Goal: Information Seeking & Learning: Learn about a topic

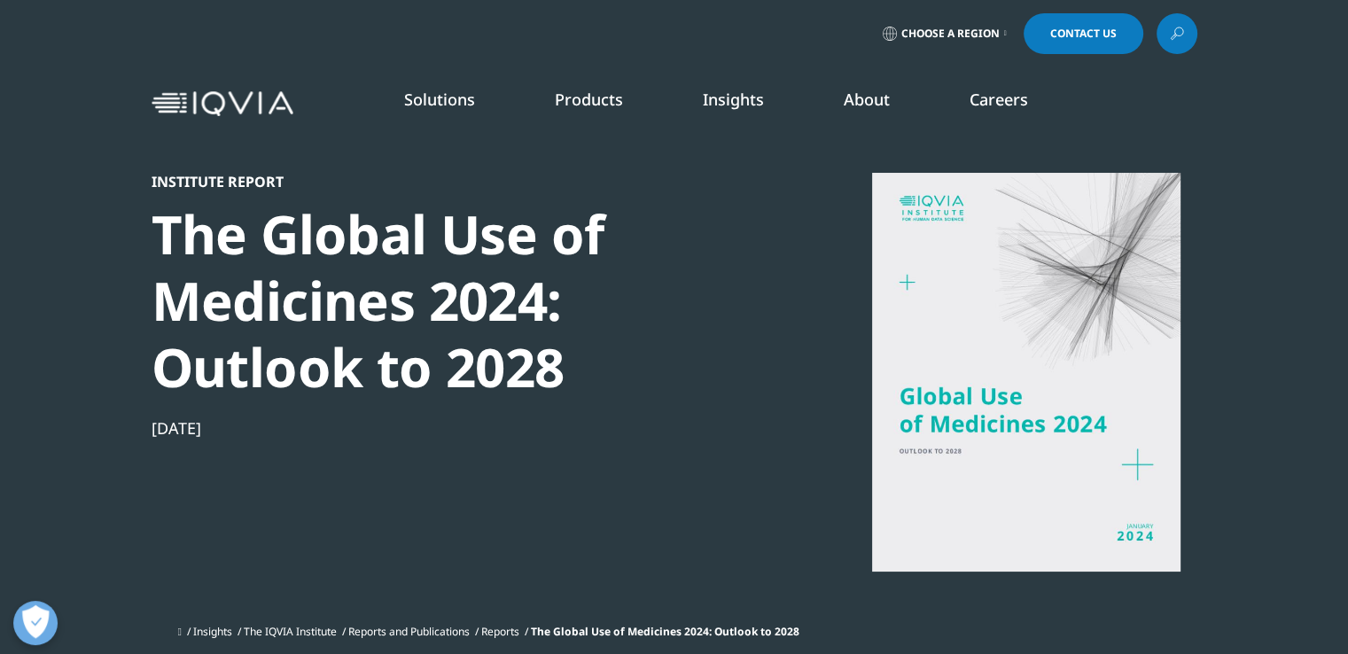
click at [688, 398] on div "Stay Connected Global Talent Network IQVIA Alumni Network View Open Roles" at bounding box center [828, 376] width 321 height 462
click at [146, 600] on section "Institute Report The Global Use of Medicines 2024: Outlook to 2028 Jan 16, 2024…" at bounding box center [674, 331] width 1348 height 663
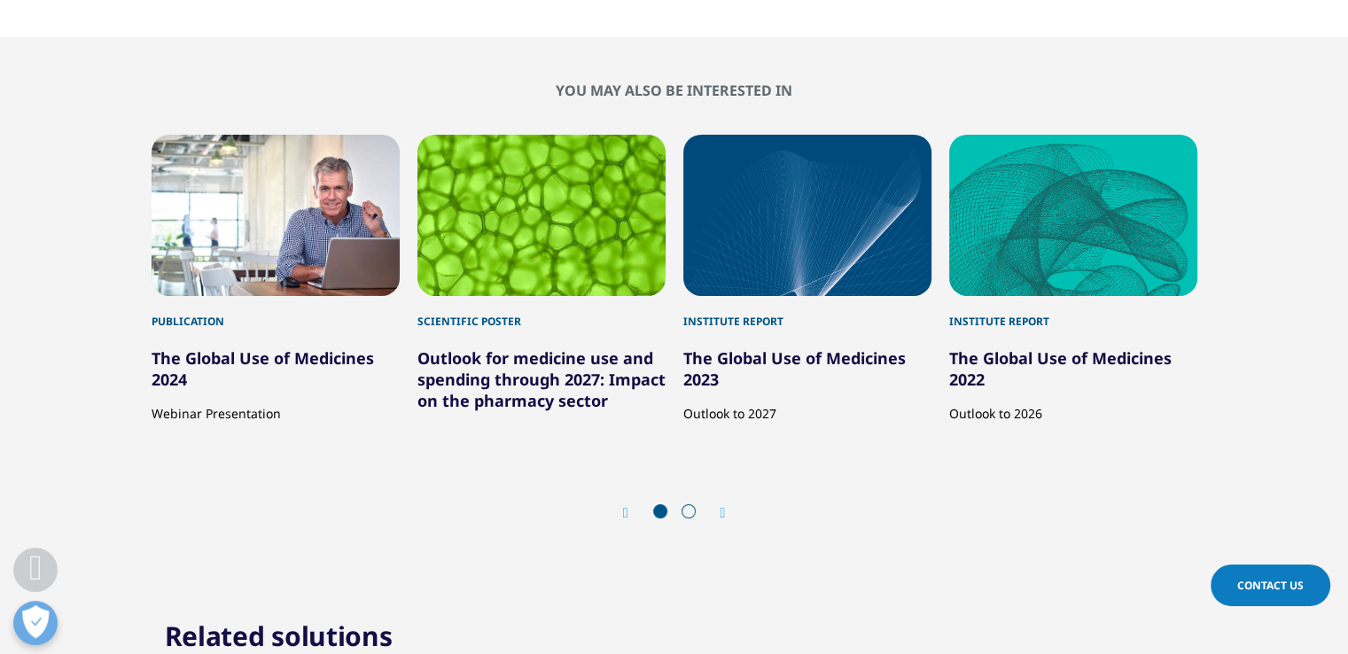
scroll to position [6379, 0]
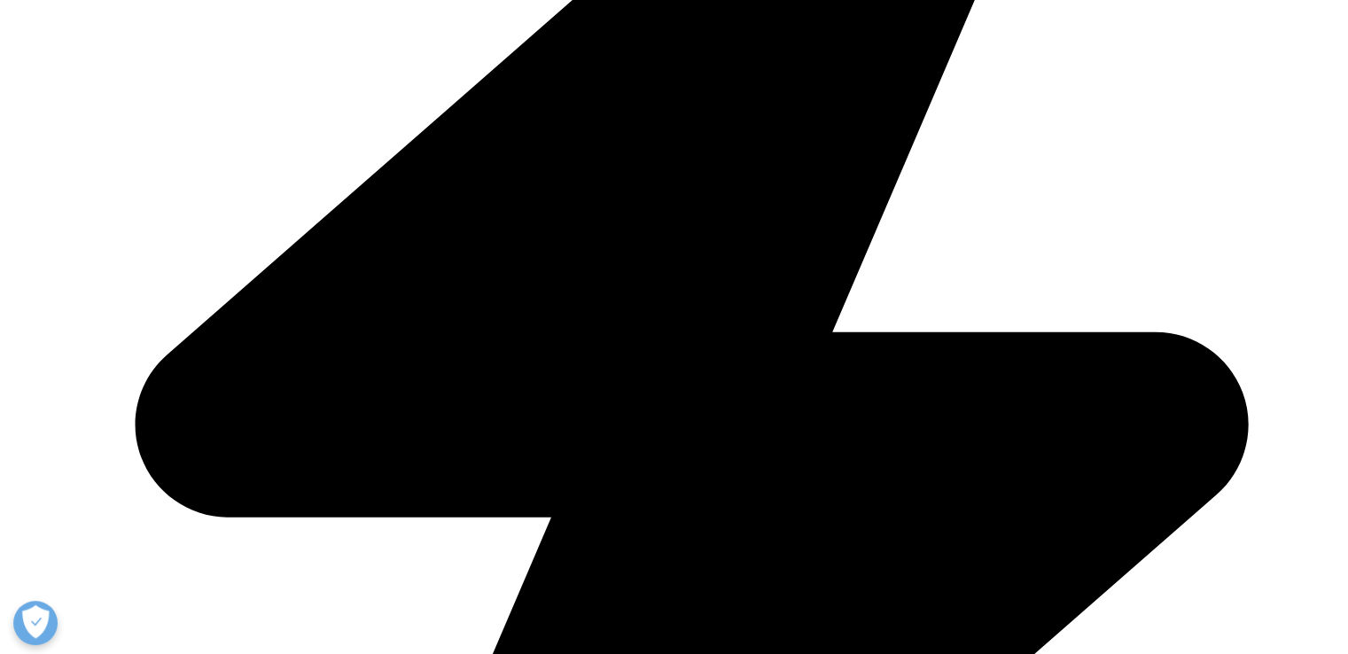
scroll to position [978, 1045]
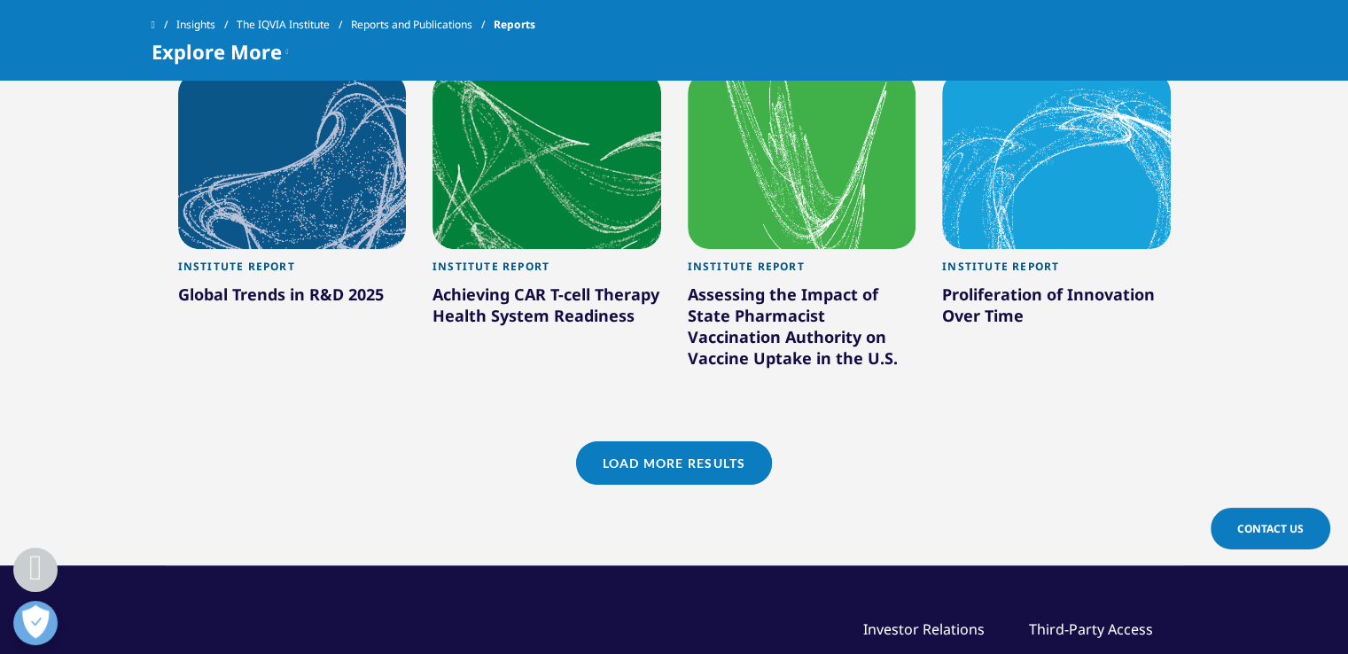
scroll to position [1683, 0]
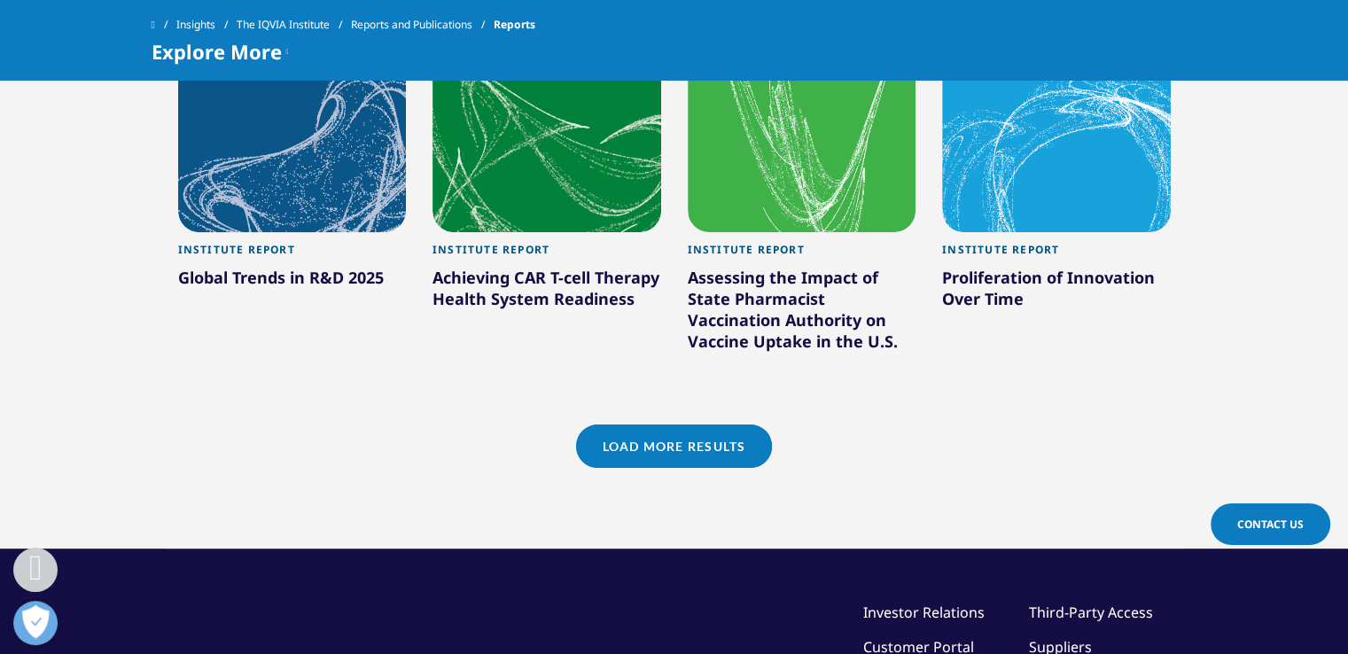
click at [679, 441] on link "Load More Results" at bounding box center [674, 445] width 196 height 43
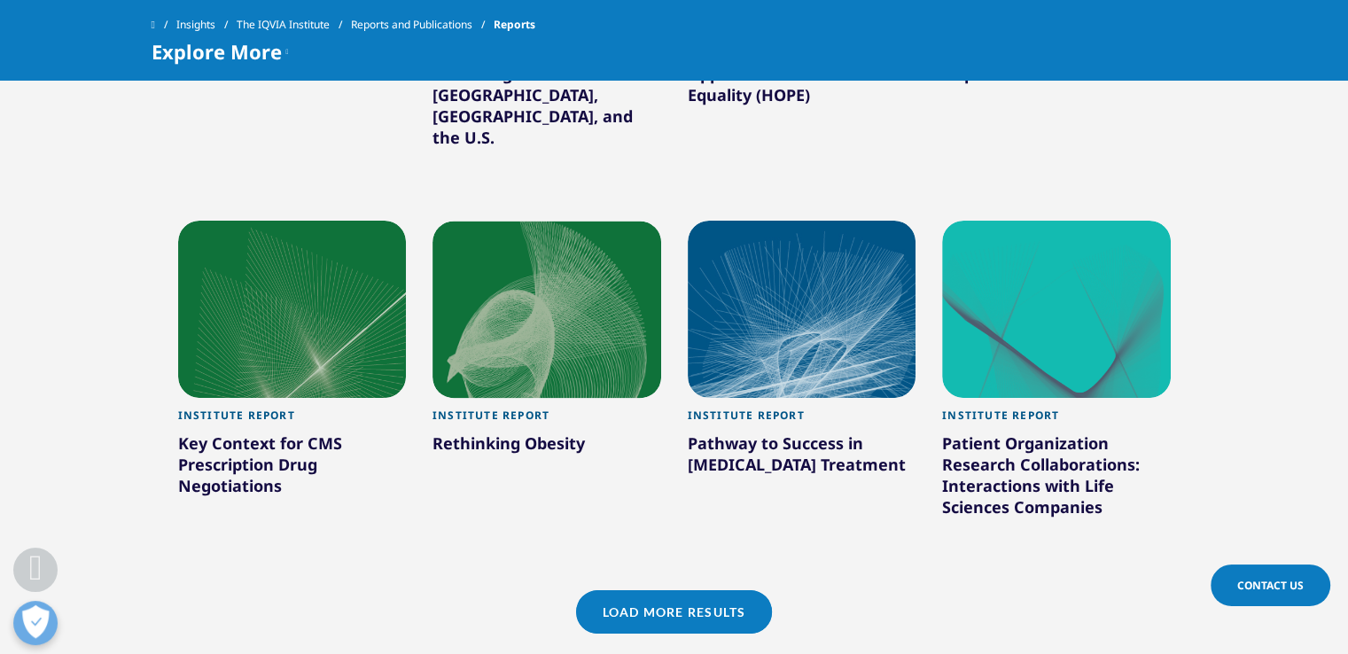
scroll to position [2658, 0]
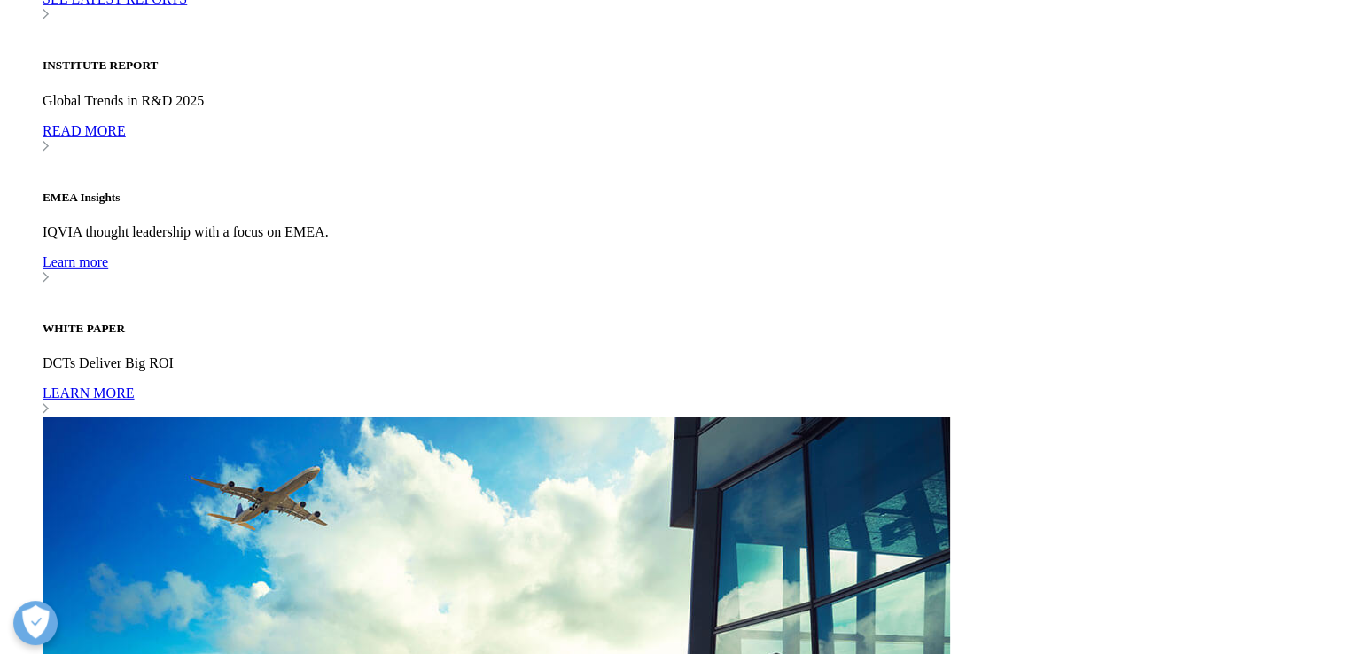
scroll to position [5847, 0]
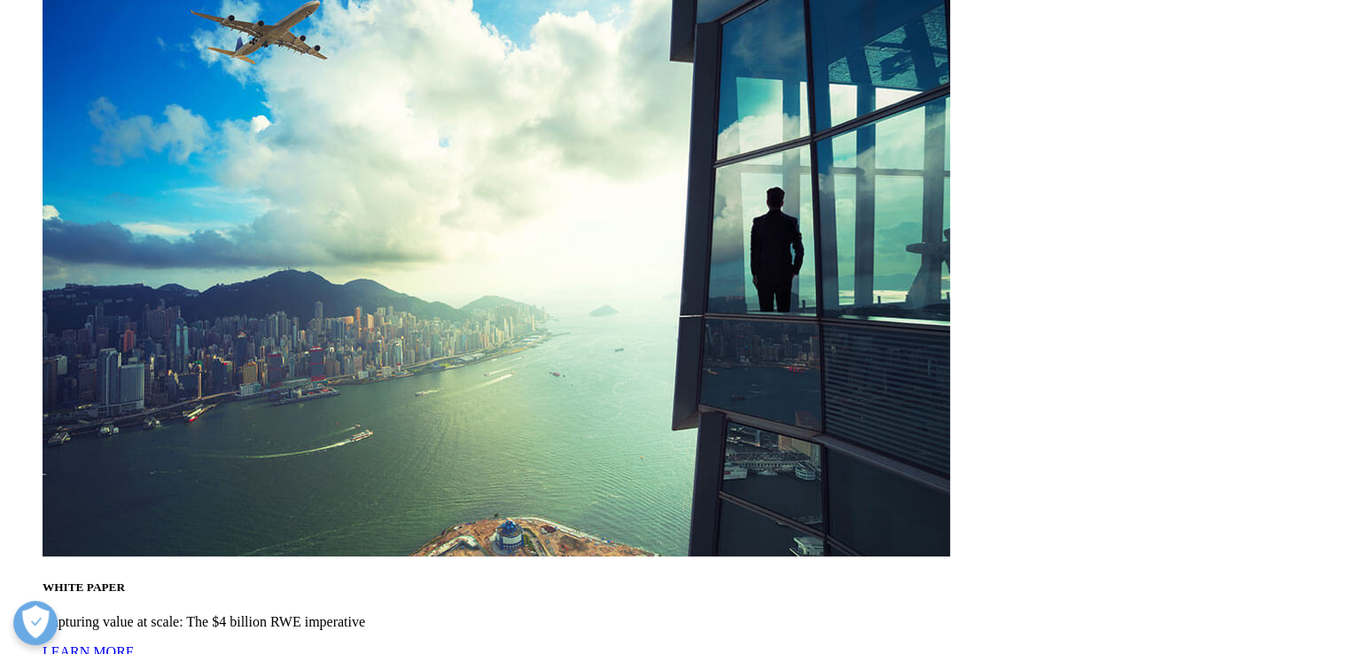
scroll to position [5936, 0]
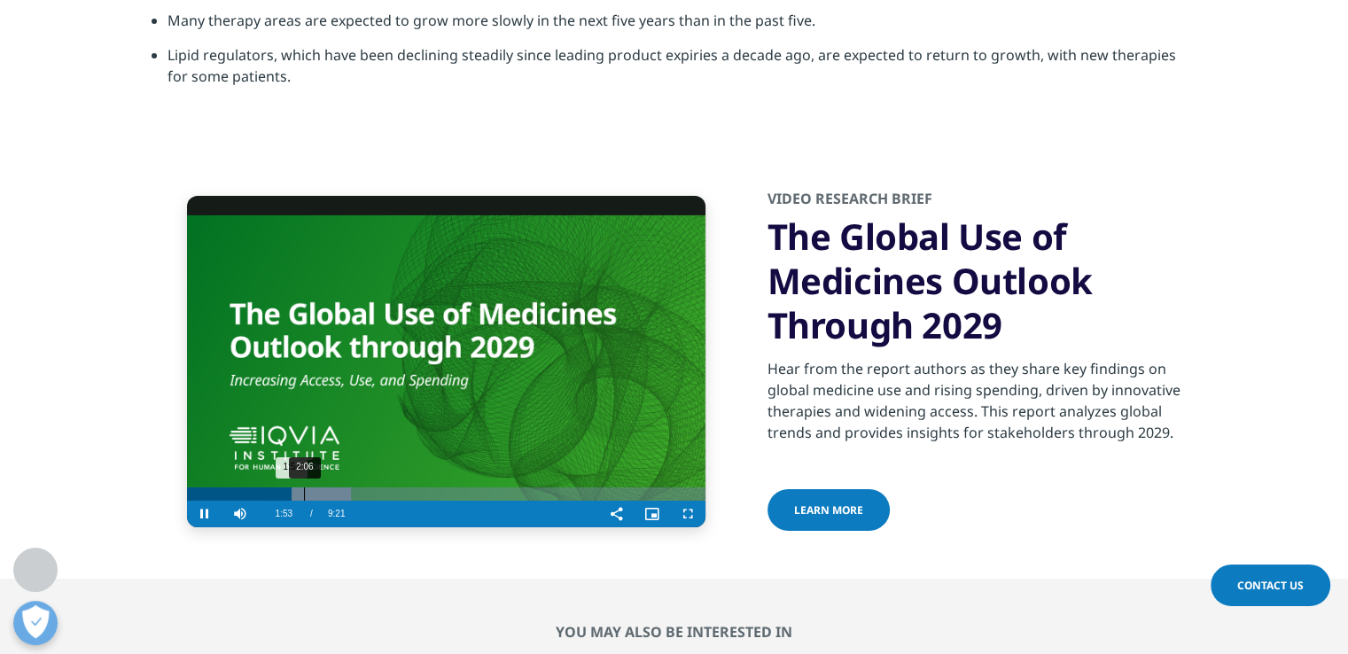
click at [302, 487] on div "Loaded : 31.79% 2:06 1:53" at bounding box center [446, 493] width 518 height 13
click at [321, 487] on div "2:24" at bounding box center [321, 493] width 1 height 13
click at [319, 487] on div "2:23" at bounding box center [319, 493] width 1 height 13
click at [325, 487] on div "Loaded : 38.86% 2:28 2:23" at bounding box center [446, 493] width 518 height 13
click at [340, 487] on div "2:46" at bounding box center [340, 493] width 1 height 13
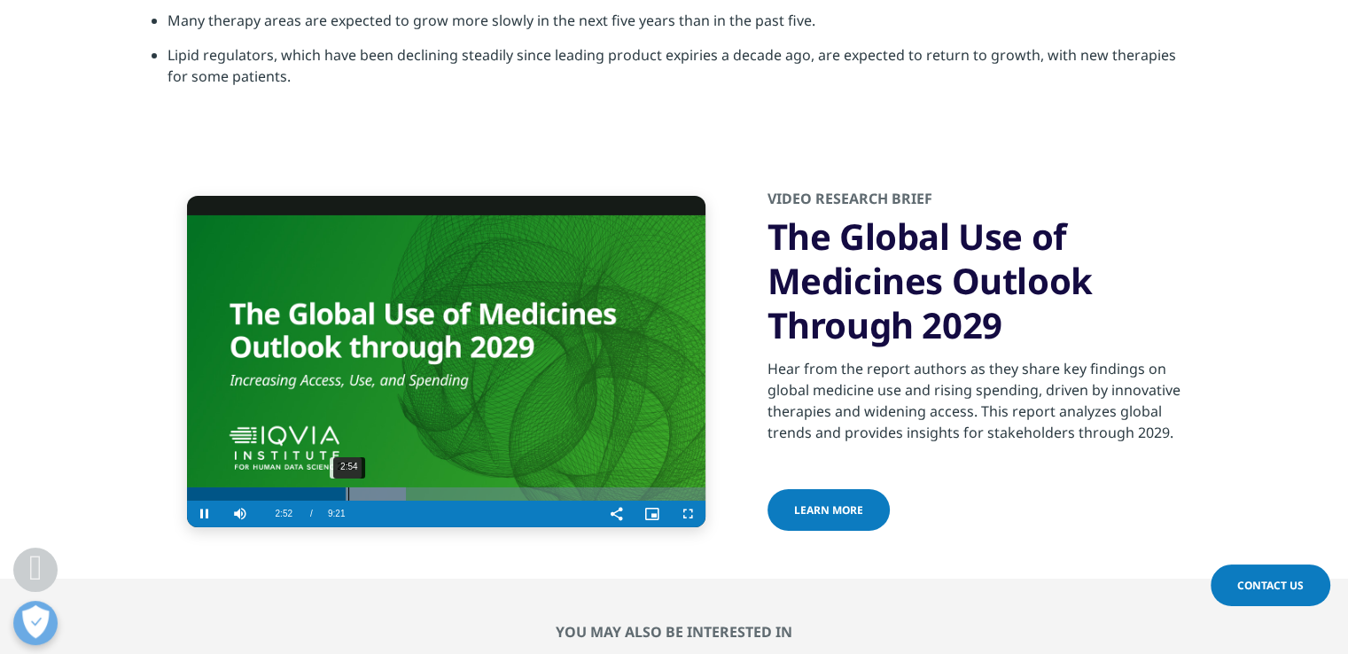
click at [348, 487] on div "2:54" at bounding box center [348, 493] width 1 height 13
click at [358, 487] on div "3:05" at bounding box center [358, 493] width 1 height 13
click at [368, 487] on div "3:15" at bounding box center [368, 493] width 1 height 13
click at [386, 487] on div "Progress Bar" at bounding box center [380, 493] width 89 height 13
click at [383, 487] on div "Loaded : 46.31% 3:35 3:38" at bounding box center [446, 493] width 518 height 13
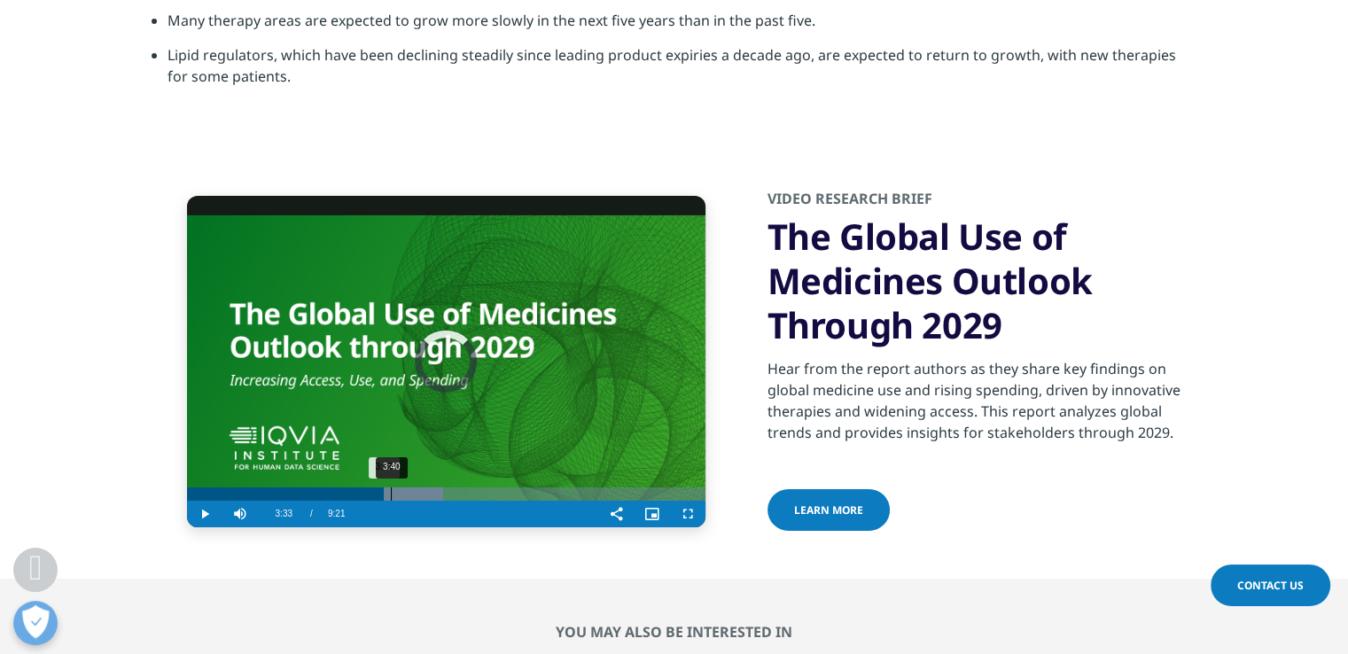
click at [391, 487] on div "3:40" at bounding box center [391, 493] width 1 height 13
click at [401, 487] on div "3:52" at bounding box center [401, 493] width 1 height 13
click at [410, 487] on div "4:01" at bounding box center [410, 493] width 1 height 13
click at [416, 487] on div "4:07" at bounding box center [416, 493] width 1 height 13
click at [419, 487] on div "4:11" at bounding box center [419, 493] width 1 height 13
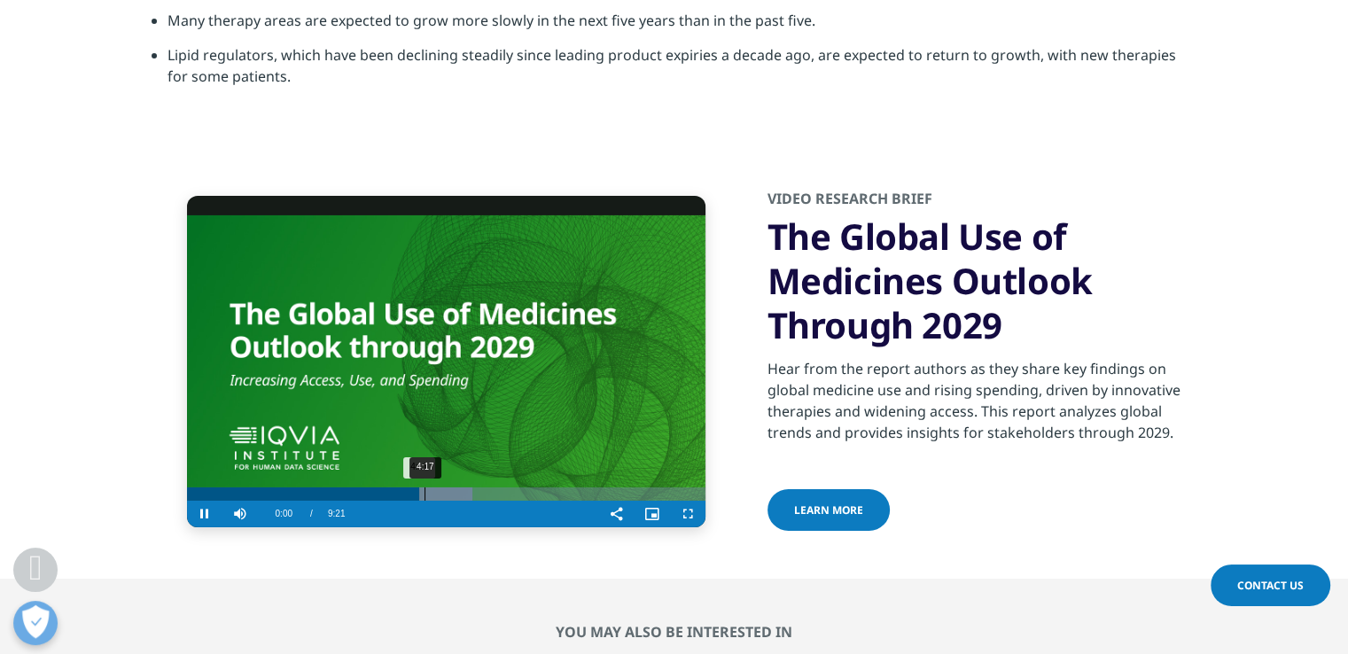
click at [425, 487] on div "4:17" at bounding box center [424, 493] width 1 height 13
click at [433, 501] on div "Video Player" at bounding box center [476, 514] width 245 height 27
click at [437, 487] on div "4:30" at bounding box center [437, 493] width 1 height 13
click at [447, 487] on div "4:41" at bounding box center [447, 493] width 1 height 13
click at [455, 487] on div "4:49" at bounding box center [455, 493] width 1 height 13
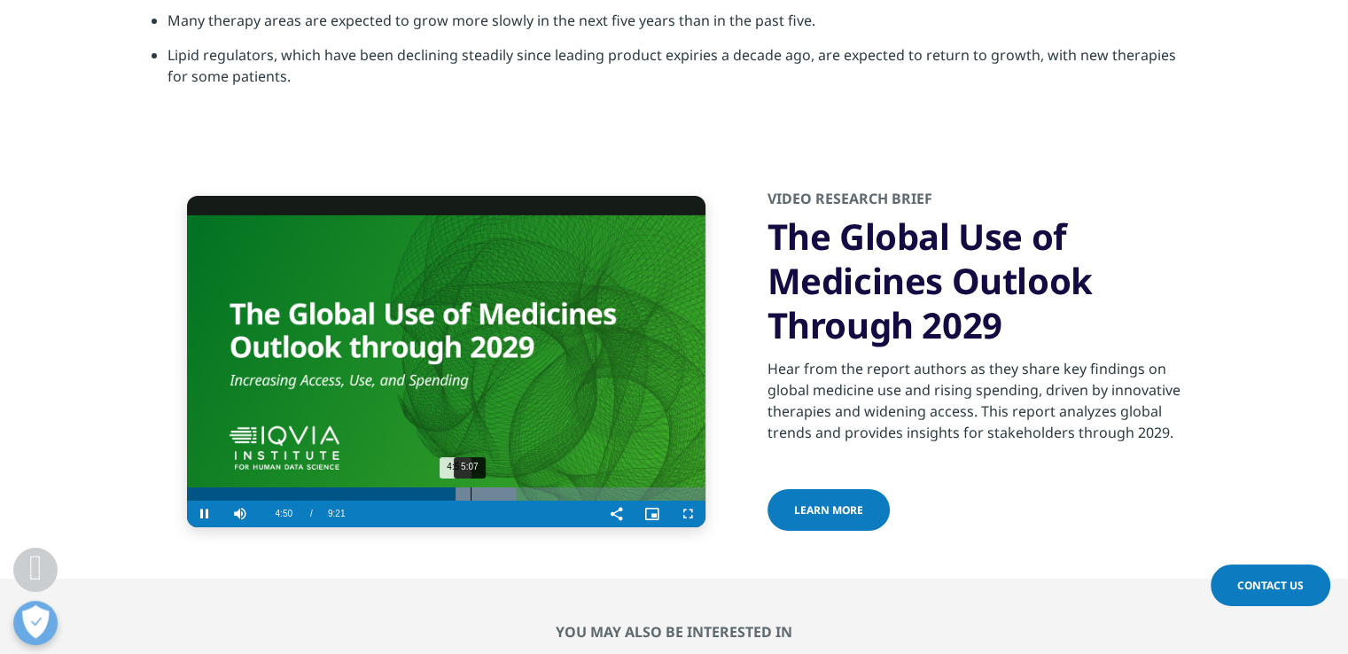
click at [470, 487] on div "5:07" at bounding box center [470, 493] width 1 height 13
click at [478, 487] on div "5:14" at bounding box center [478, 493] width 1 height 13
click at [489, 487] on div "5:27" at bounding box center [489, 493] width 1 height 13
click at [502, 487] on div "5:41" at bounding box center [502, 493] width 1 height 13
click at [517, 487] on div "Progress Bar" at bounding box center [515, 493] width 76 height 13
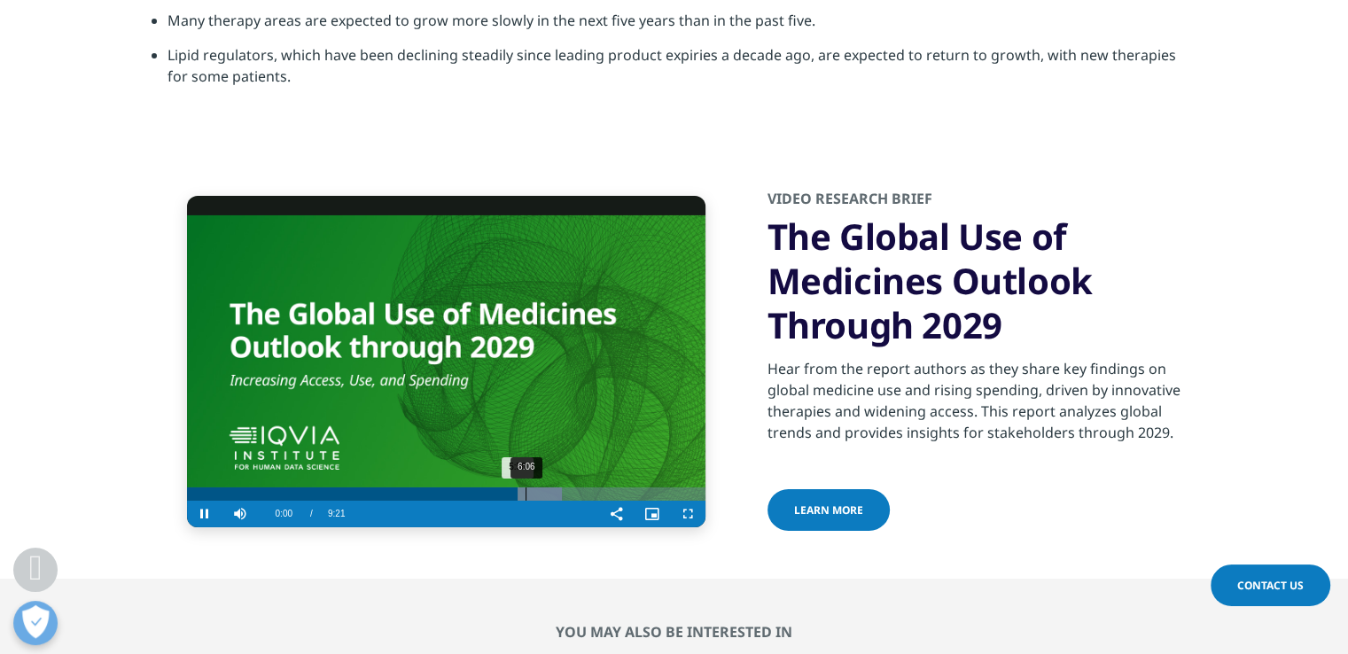
click at [525, 487] on div "6:06" at bounding box center [525, 493] width 1 height 13
click at [539, 487] on div "6:21" at bounding box center [539, 493] width 1 height 13
click at [551, 487] on div "6:34" at bounding box center [551, 493] width 1 height 13
click at [563, 487] on div "Progress Bar" at bounding box center [556, 493] width 66 height 13
click at [581, 487] on div "7:06" at bounding box center [580, 493] width 1 height 13
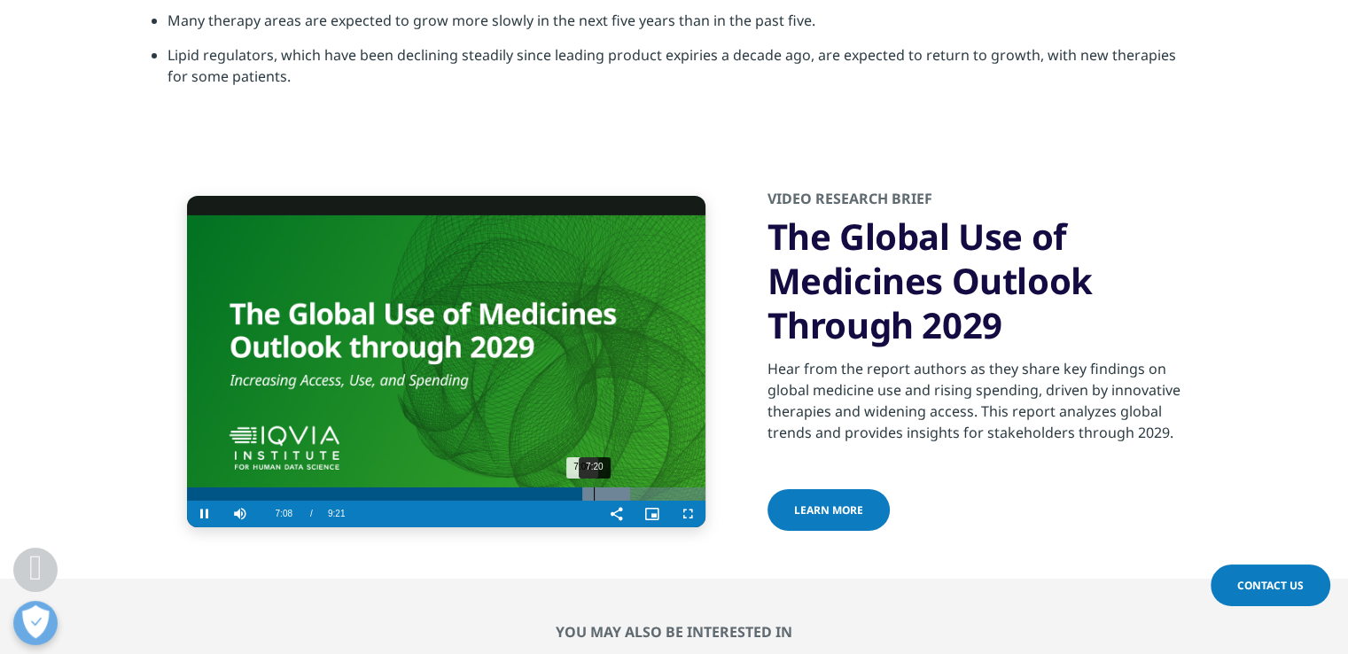
click at [595, 487] on div "Progress Bar" at bounding box center [593, 493] width 74 height 13
click at [613, 487] on div "7:41" at bounding box center [613, 493] width 1 height 13
click at [639, 487] on div "8:09" at bounding box center [639, 493] width 1 height 13
click at [643, 487] on div "Progress Bar" at bounding box center [639, 493] width 56 height 13
click at [663, 487] on div "8:35" at bounding box center [663, 493] width 1 height 13
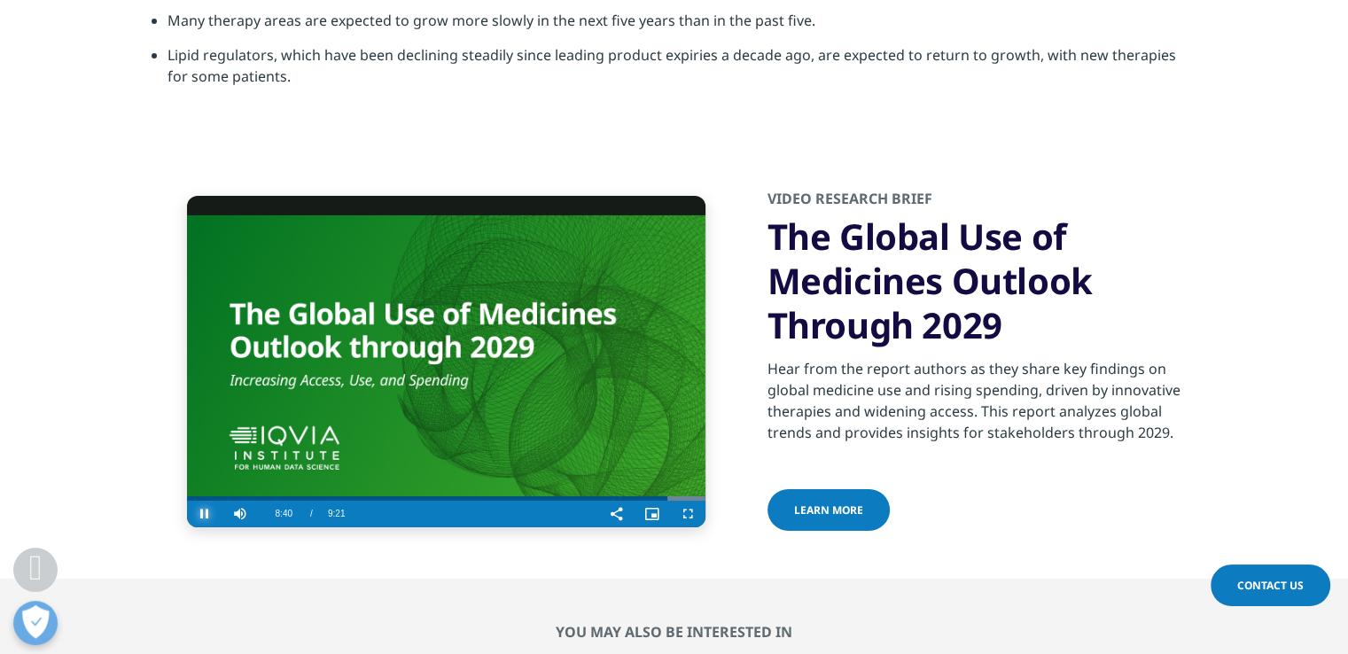
click at [206, 514] on span "Video Player" at bounding box center [204, 514] width 35 height 0
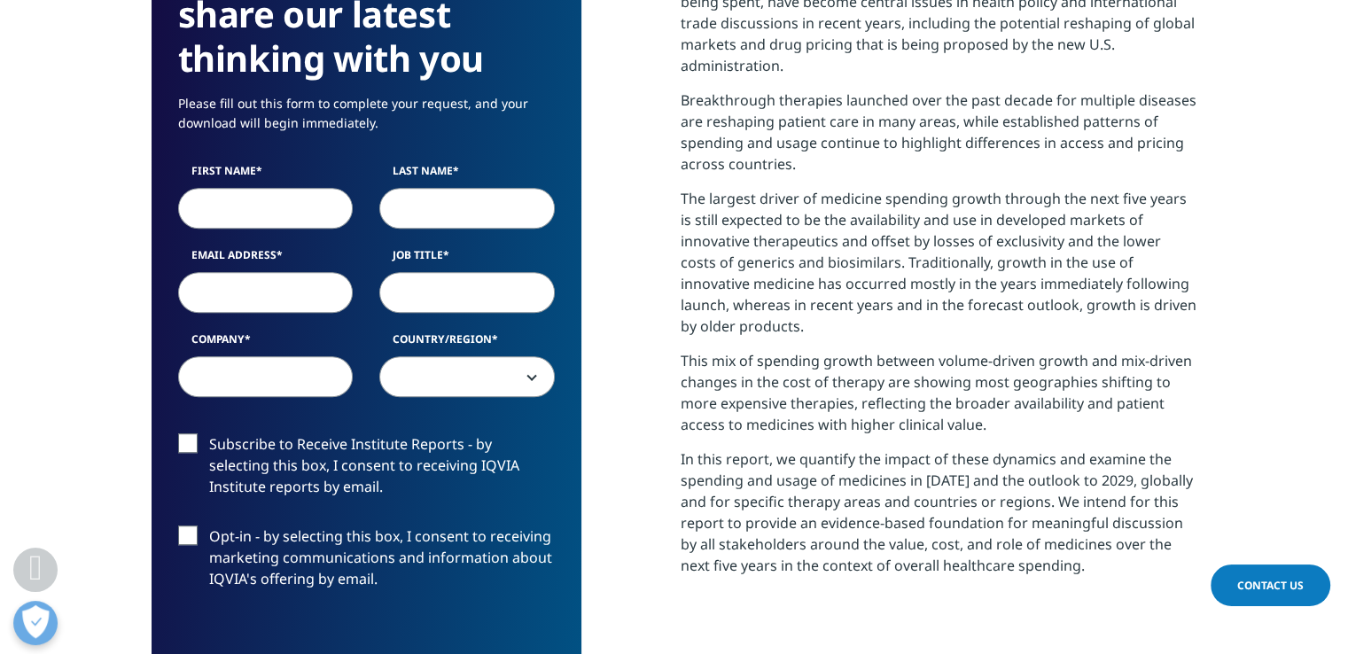
scroll to position [709, 0]
